Goal: Check status: Check status

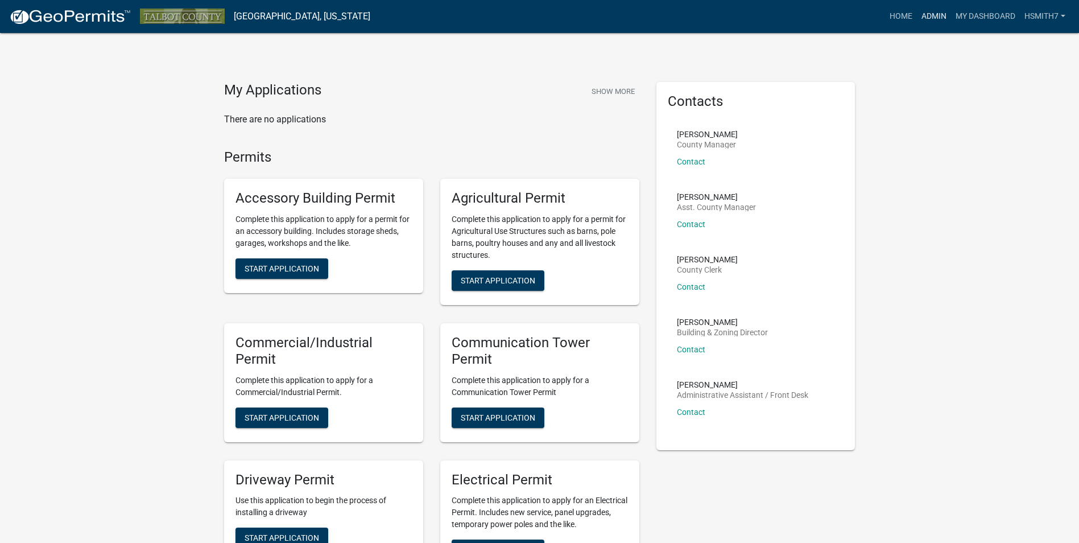
click at [933, 19] on link "Admin" at bounding box center [934, 17] width 34 height 22
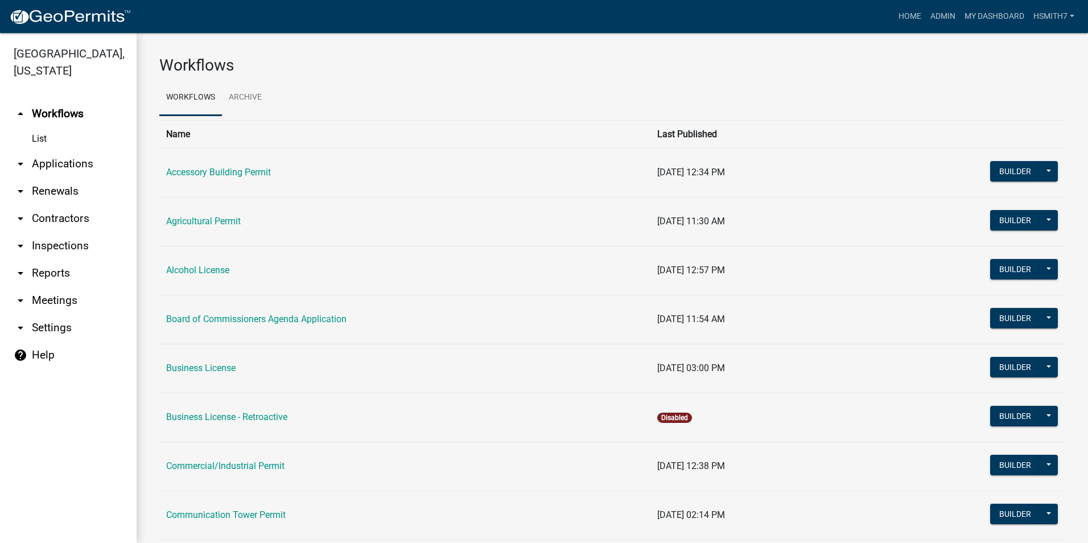
click at [77, 166] on link "arrow_drop_down Applications" at bounding box center [68, 163] width 137 height 27
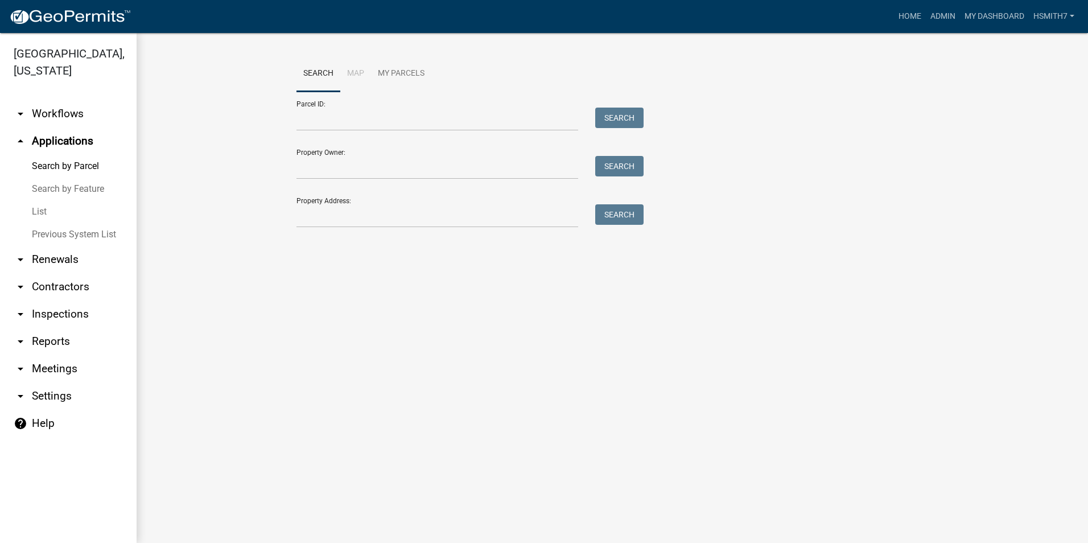
click at [43, 207] on link "List" at bounding box center [68, 211] width 137 height 23
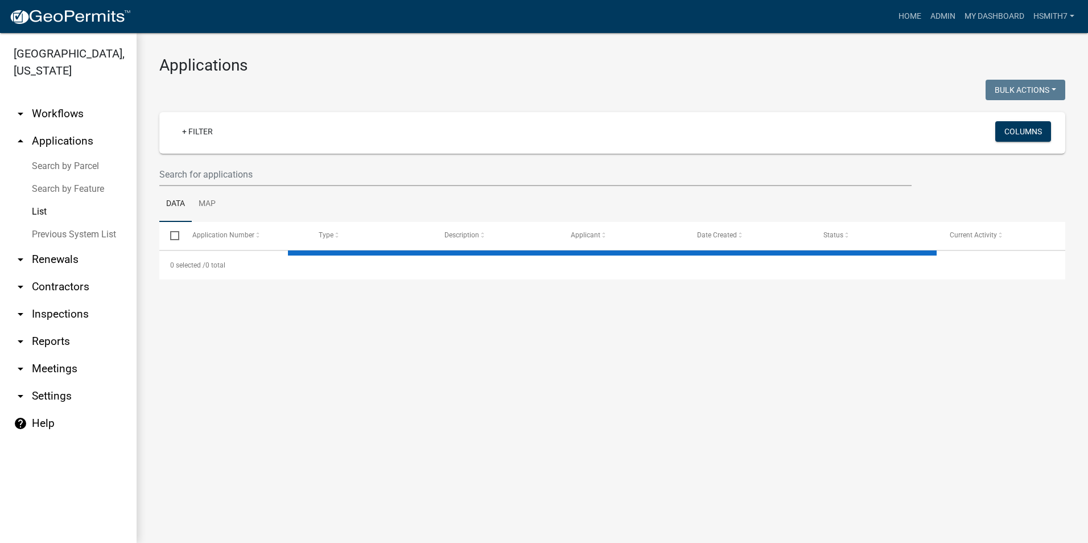
select select "3: 100"
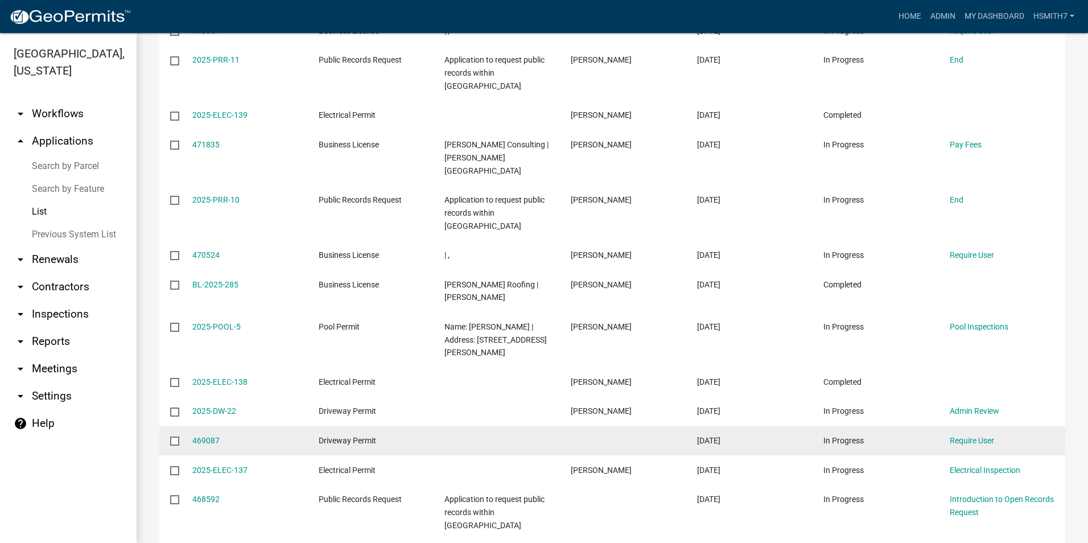
scroll to position [1138, 0]
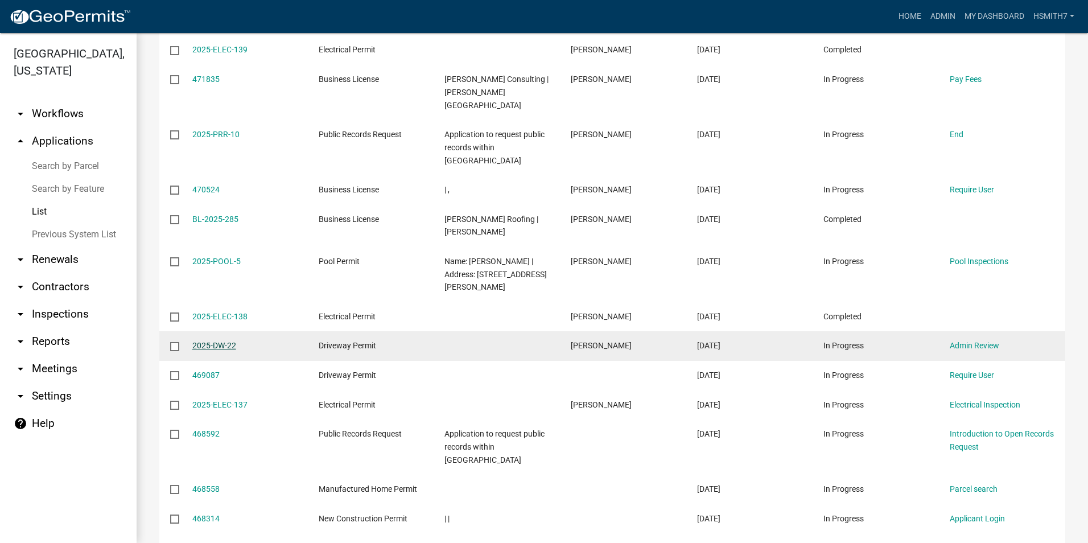
click at [225, 341] on link "2025-DW-22" at bounding box center [214, 345] width 44 height 9
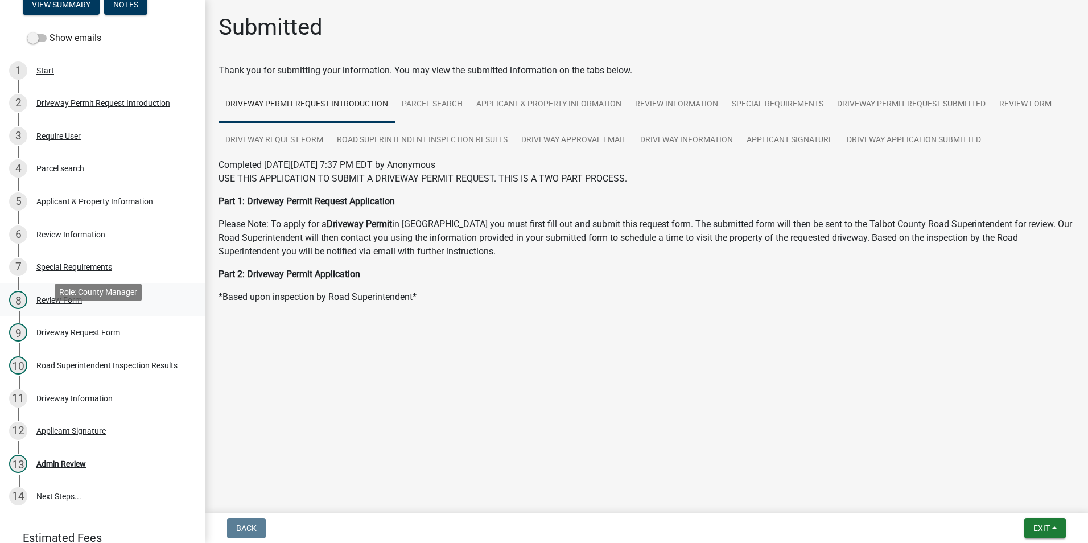
scroll to position [171, 0]
